Goal: Navigation & Orientation: Find specific page/section

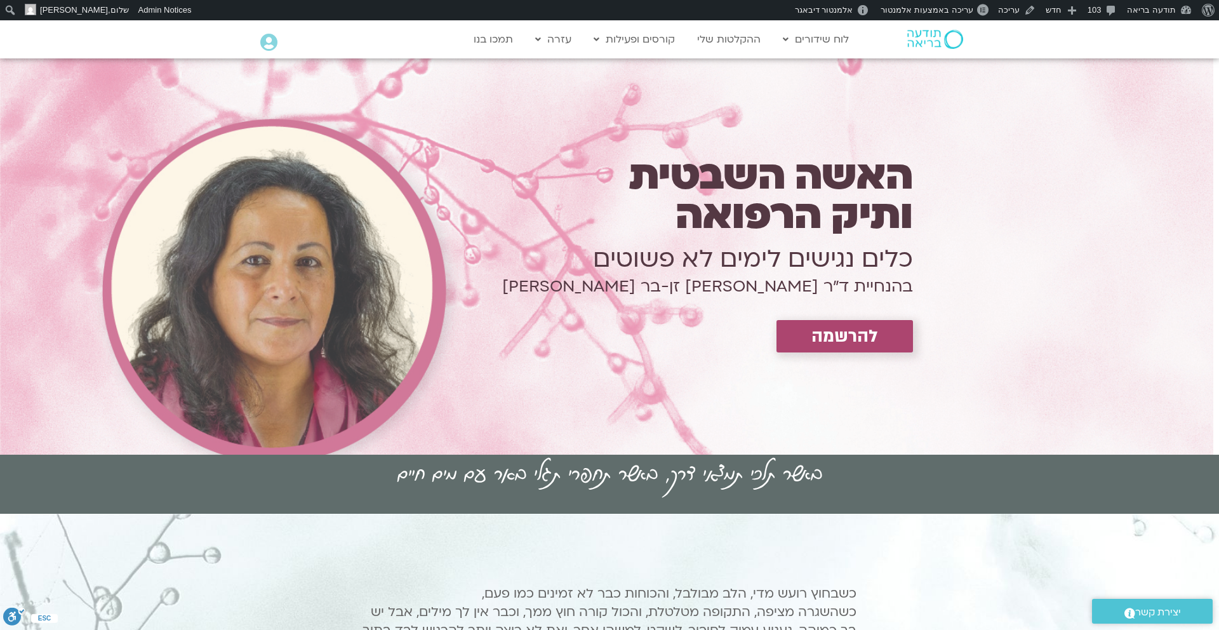
click at [928, 40] on img at bounding box center [935, 39] width 56 height 19
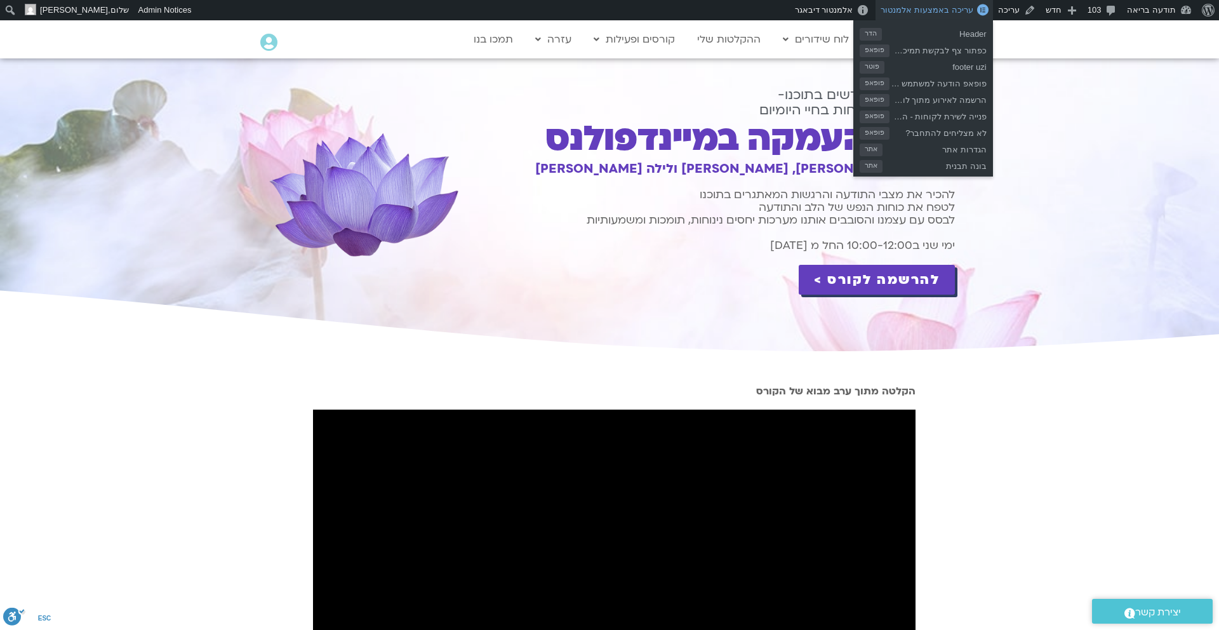
click at [960, 15] on link "עריכה באמצעות אלמנטור" at bounding box center [934, 10] width 117 height 20
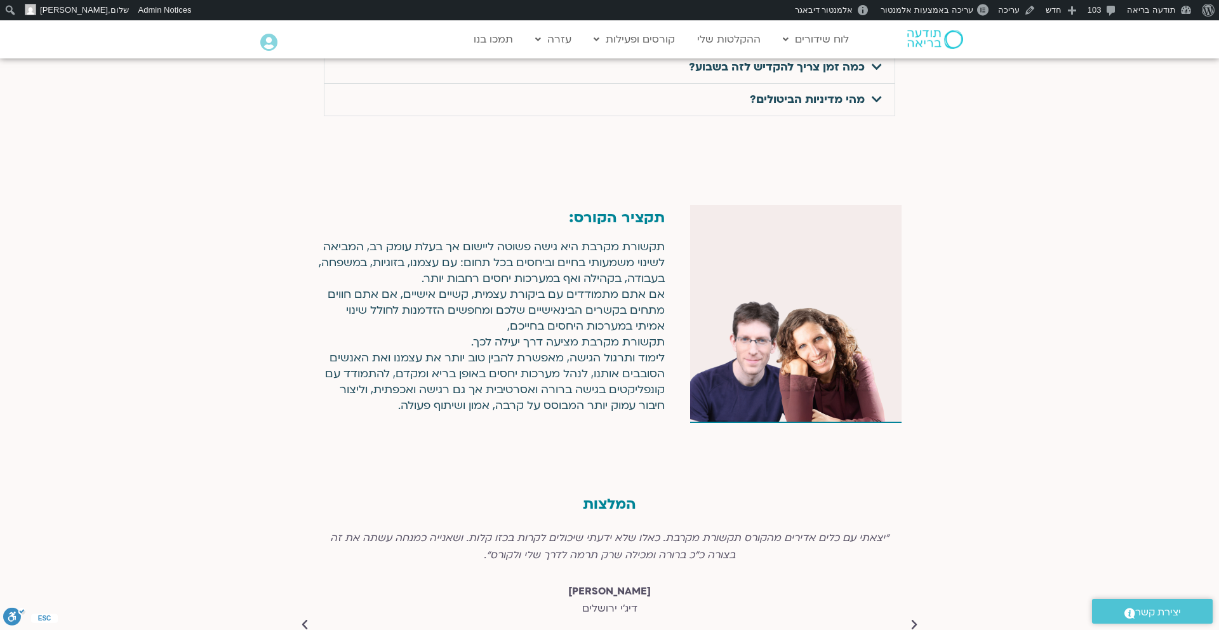
scroll to position [4374, 0]
